Goal: Transaction & Acquisition: Purchase product/service

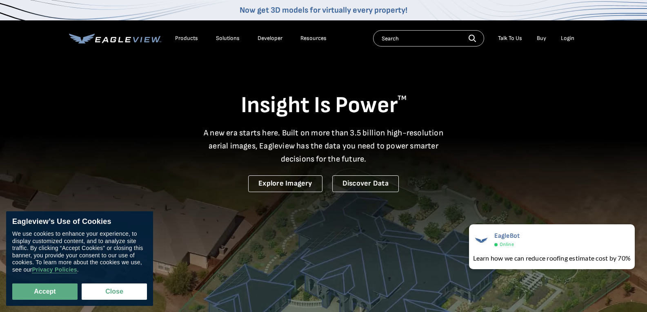
click at [565, 33] on li "Login" at bounding box center [568, 38] width 22 height 12
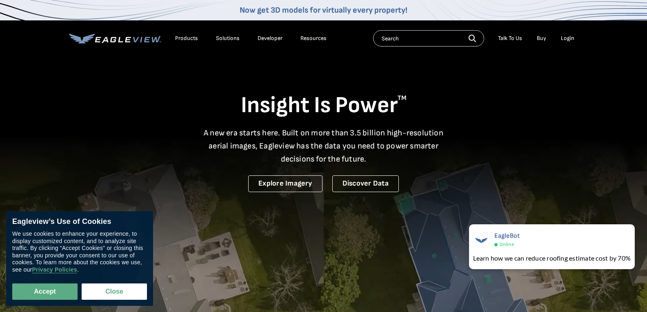
click at [565, 37] on div "Login" at bounding box center [567, 38] width 13 height 7
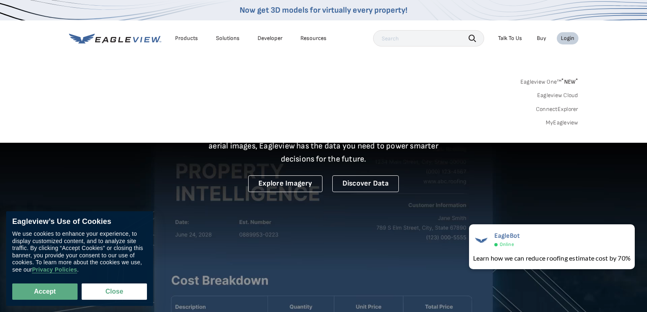
click at [566, 31] on div "Search Talk To Us Buy Login" at bounding box center [475, 38] width 205 height 16
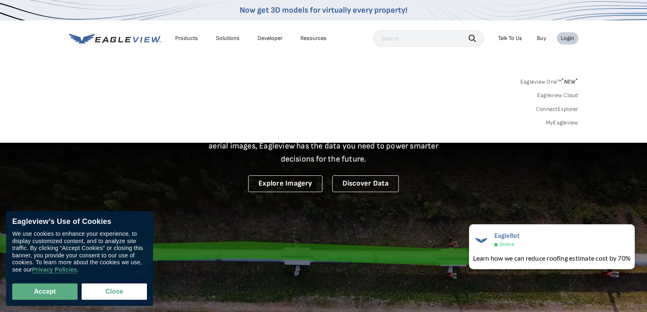
click at [569, 38] on div "Login" at bounding box center [567, 38] width 13 height 7
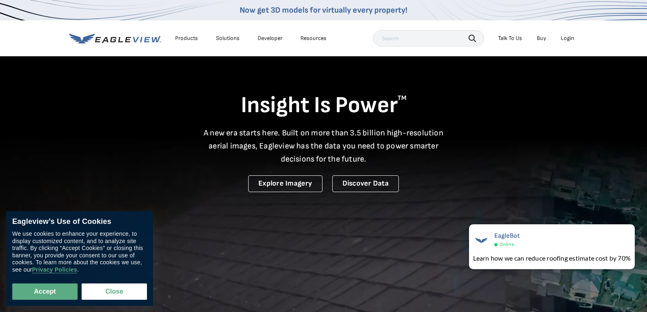
click at [569, 38] on div "Login" at bounding box center [567, 38] width 13 height 7
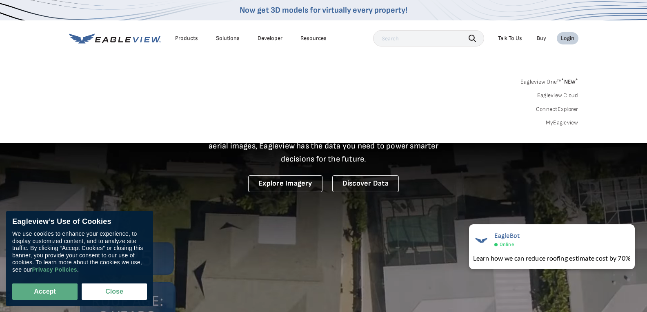
click at [558, 120] on link "MyEagleview" at bounding box center [562, 122] width 33 height 7
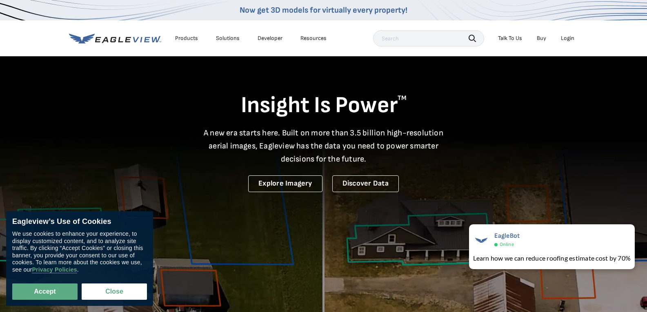
click at [576, 38] on li "Login" at bounding box center [568, 38] width 22 height 12
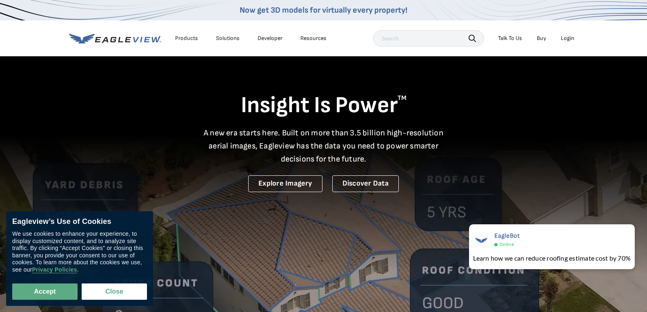
click at [570, 37] on div "Login" at bounding box center [567, 38] width 13 height 7
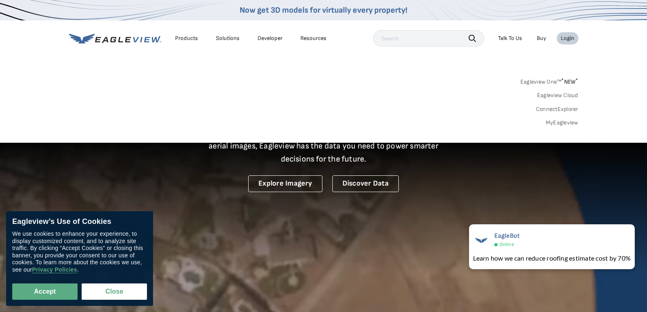
click at [563, 120] on link "MyEagleview" at bounding box center [562, 122] width 33 height 7
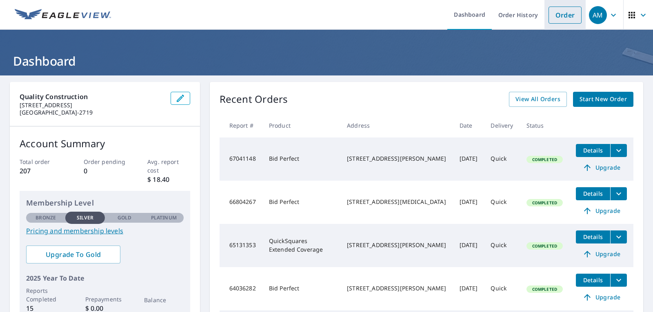
click at [553, 17] on link "Order" at bounding box center [564, 15] width 33 height 17
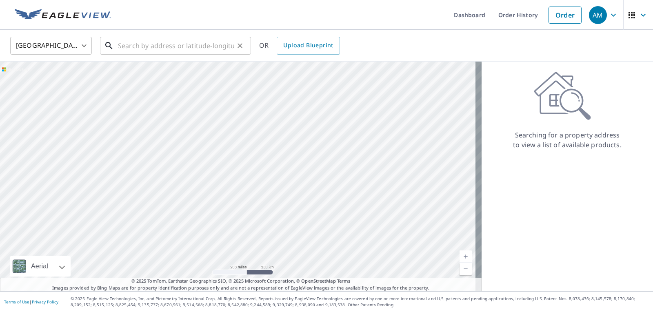
click at [162, 43] on input "text" at bounding box center [176, 45] width 116 height 23
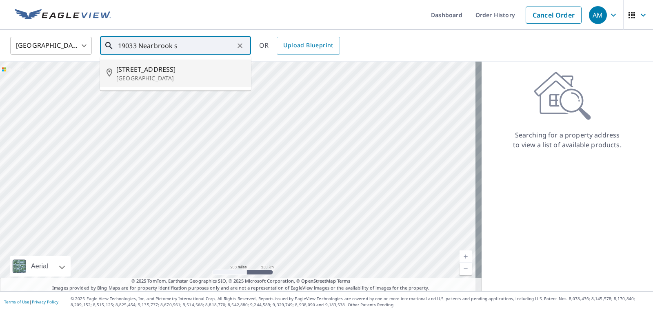
click at [168, 73] on span "19033 Nearbrook St" at bounding box center [180, 69] width 128 height 10
type input "19033 Nearbrook St Canyon Country, CA 91351"
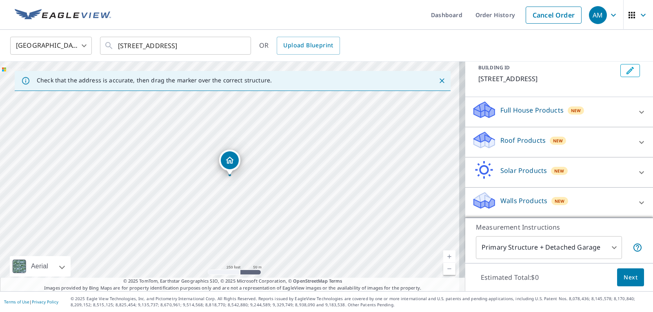
scroll to position [59, 0]
click at [637, 144] on icon at bounding box center [642, 143] width 10 height 10
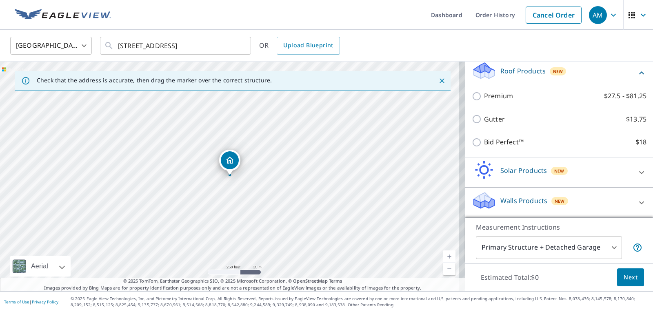
scroll to position [128, 0]
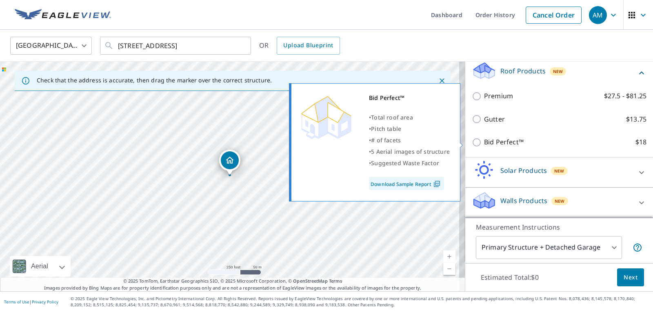
click at [513, 144] on p "Bid Perfect™" at bounding box center [504, 142] width 40 height 10
click at [484, 144] on input "Bid Perfect™ $18" at bounding box center [478, 143] width 12 height 10
checkbox input "true"
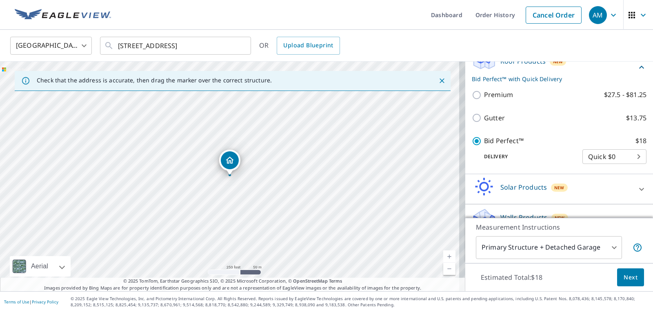
click at [629, 278] on span "Next" at bounding box center [631, 278] width 14 height 10
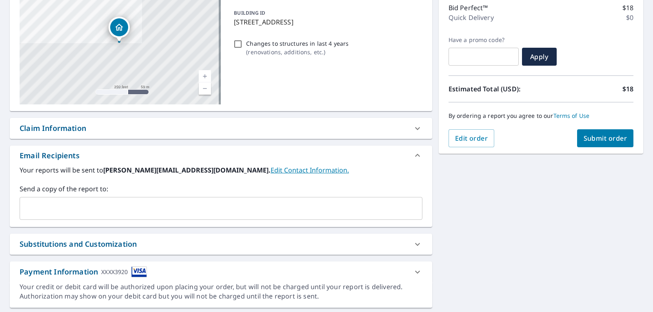
scroll to position [130, 0]
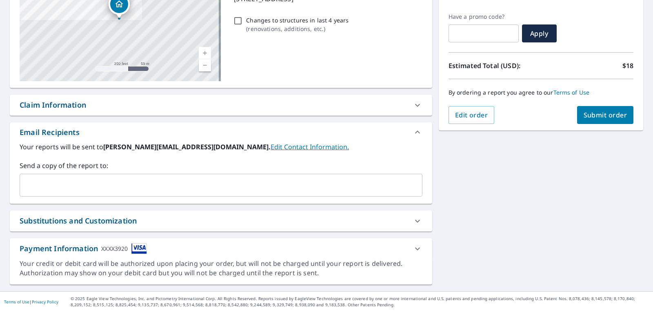
click at [56, 189] on input "text" at bounding box center [214, 186] width 383 height 16
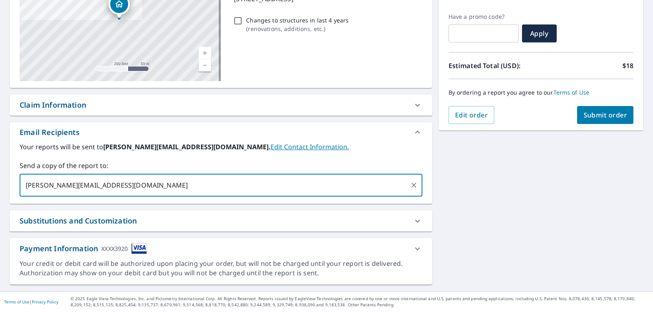
type input "karl@targethomedesign.com"
click at [580, 120] on button "Submit order" at bounding box center [605, 115] width 57 height 18
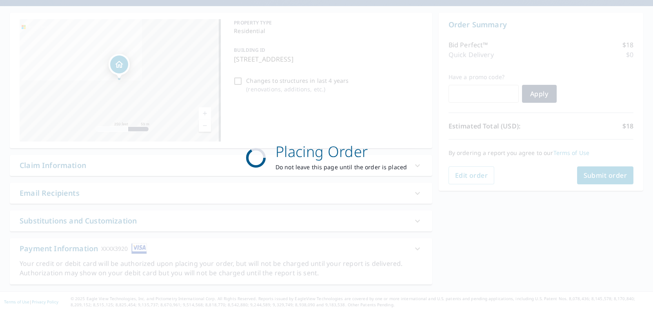
scroll to position [69, 0]
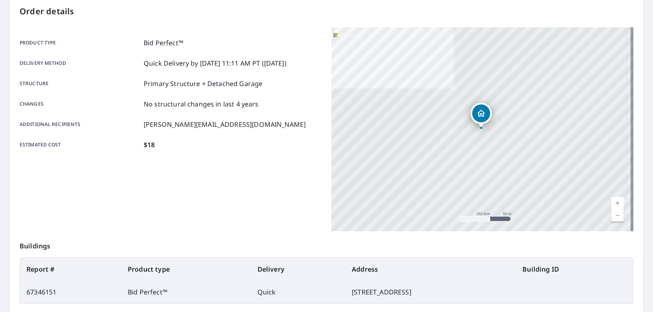
scroll to position [88, 0]
